Goal: Navigation & Orientation: Go to known website

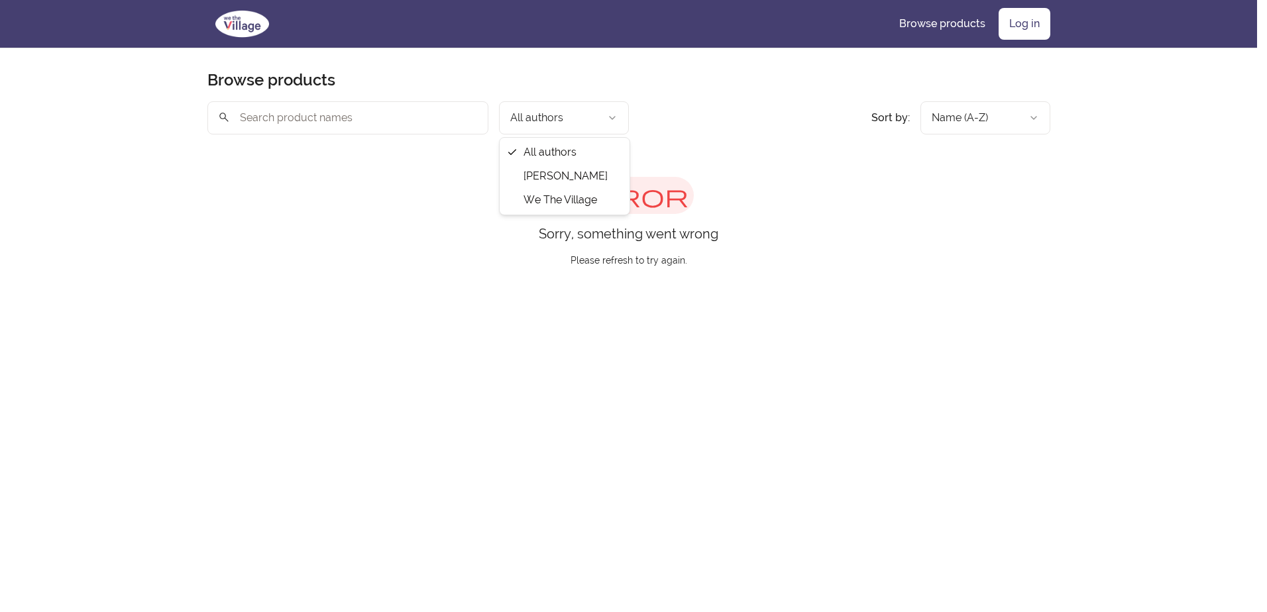
click at [604, 112] on html "Skip to main content Main menu Includes navigation links and user settings Brow…" at bounding box center [633, 413] width 1267 height 826
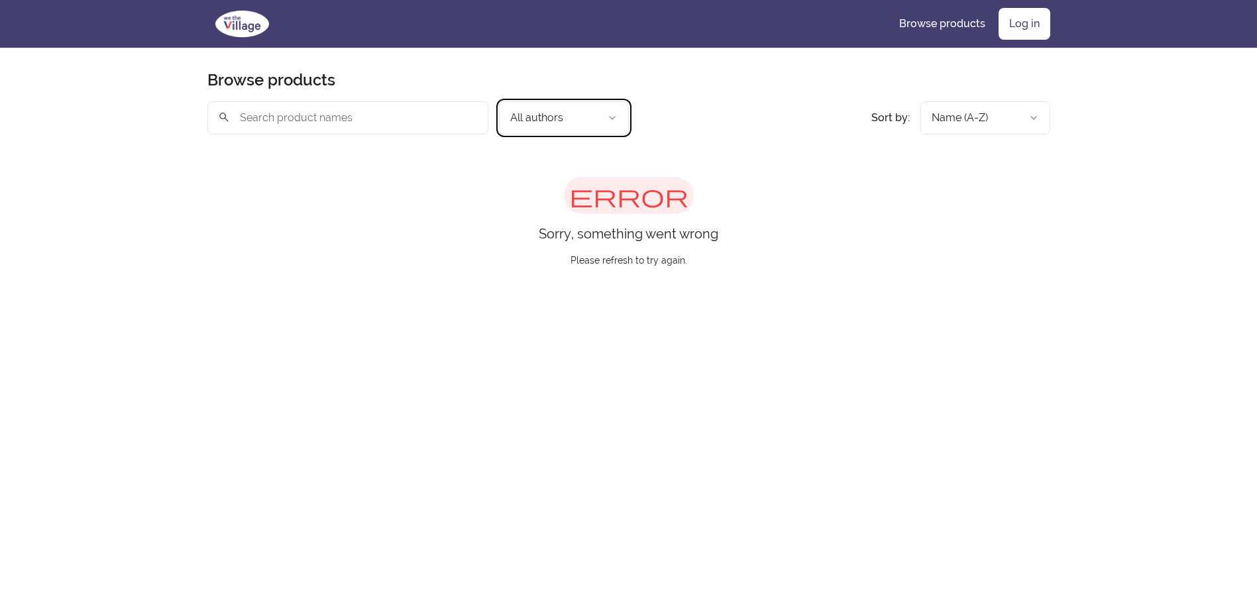
click at [604, 112] on html "Skip to main content Main menu Includes navigation links and user settings Brow…" at bounding box center [628, 413] width 1257 height 826
click at [1015, 27] on link "Log in" at bounding box center [1025, 24] width 52 height 32
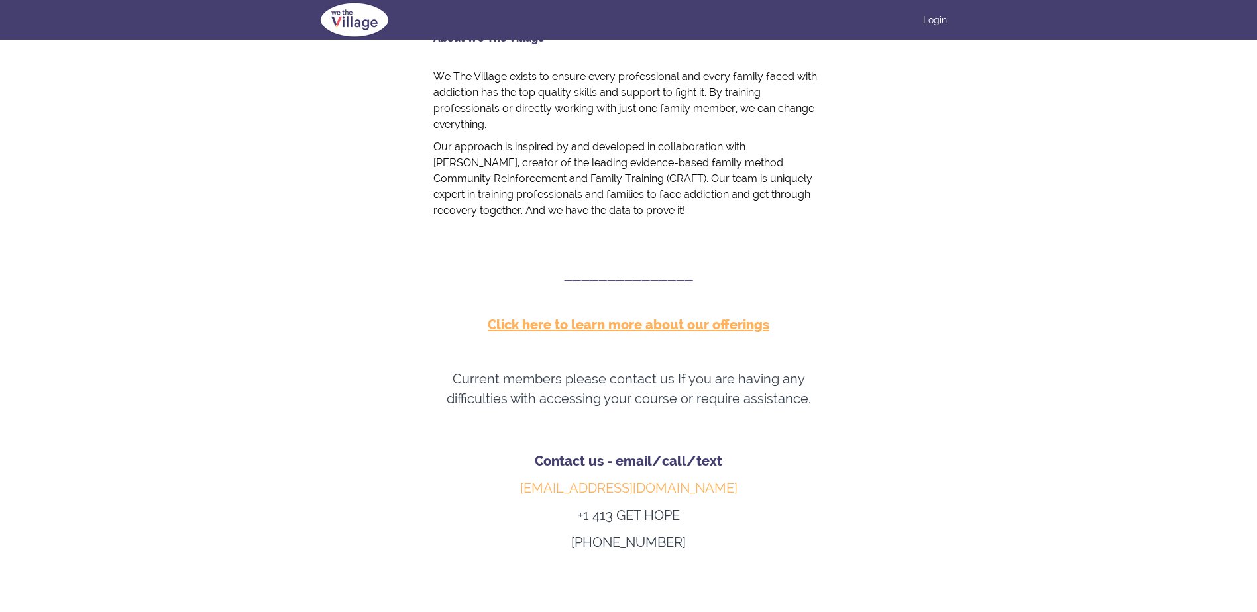
scroll to position [597, 0]
